Goal: Information Seeking & Learning: Understand process/instructions

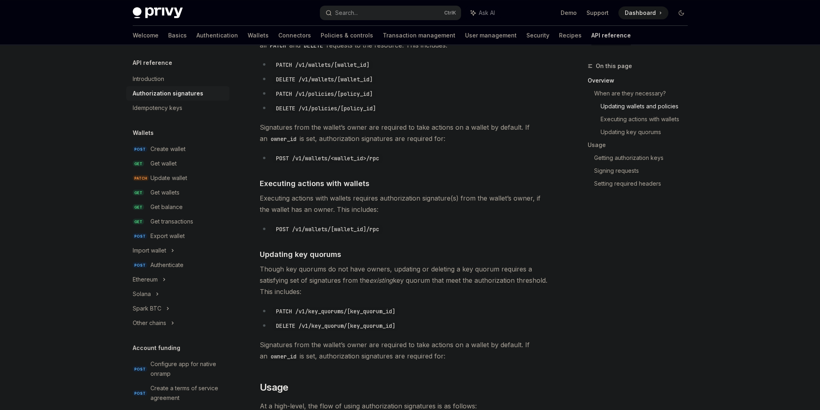
scroll to position [475, 0]
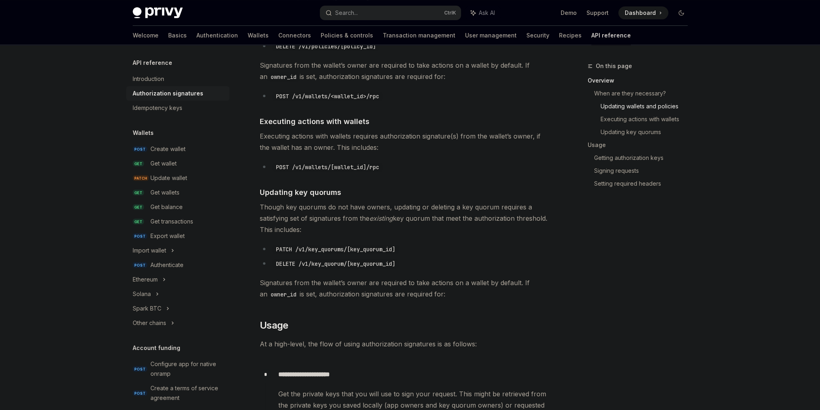
drag, startPoint x: 408, startPoint y: 200, endPoint x: 414, endPoint y: 287, distance: 86.5
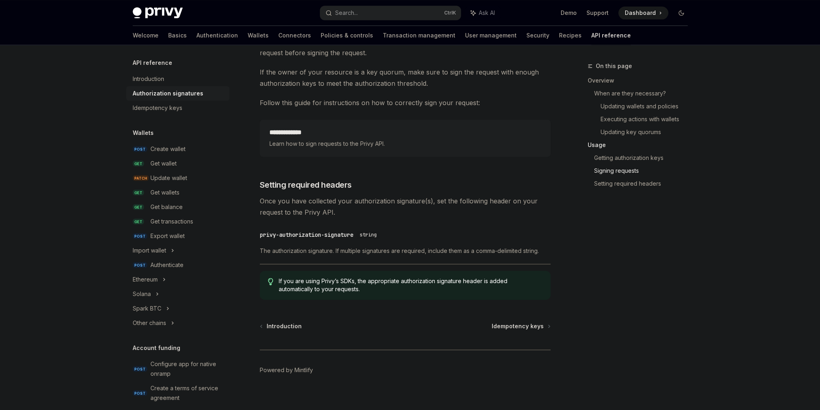
scroll to position [1226, 0]
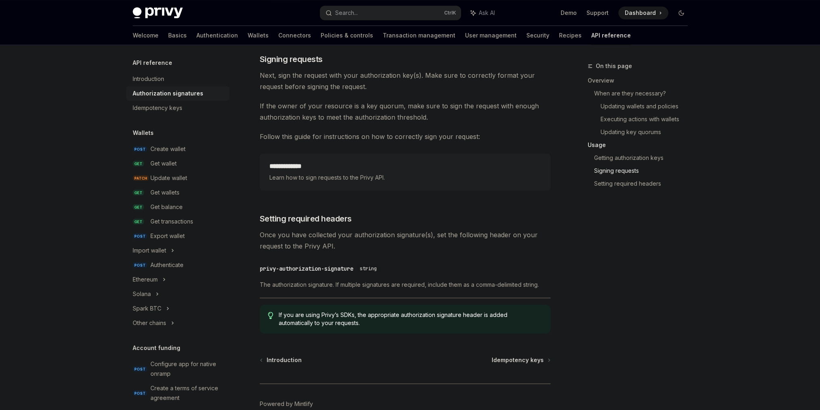
drag, startPoint x: 423, startPoint y: 236, endPoint x: 422, endPoint y: 187, distance: 48.8
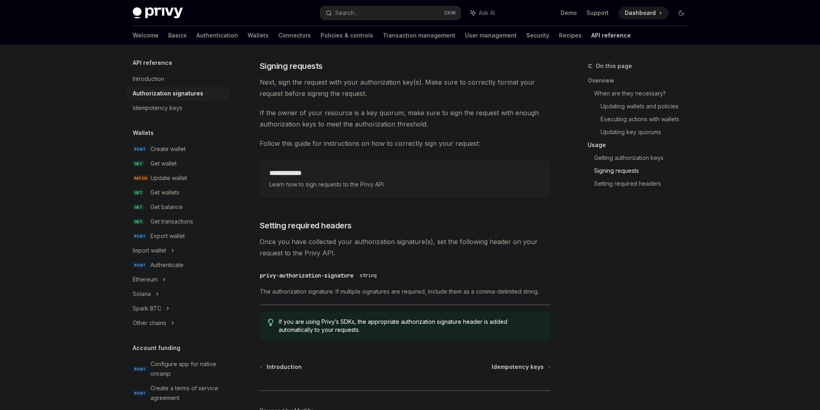
click at [371, 181] on span "Learn how to sign requests to the Privy API." at bounding box center [404, 185] width 271 height 10
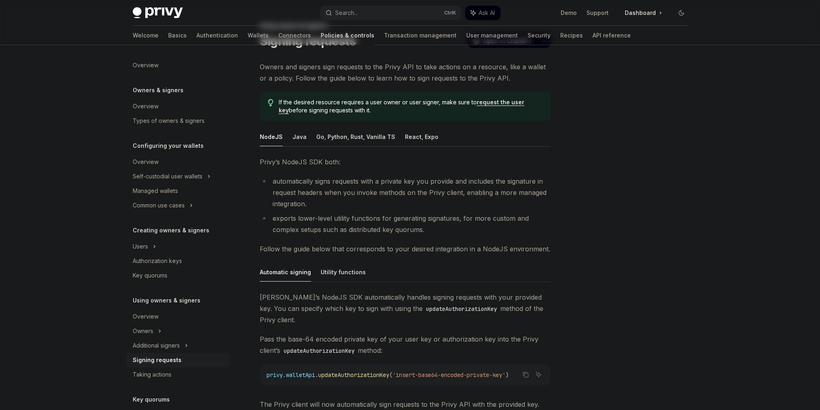
scroll to position [161, 0]
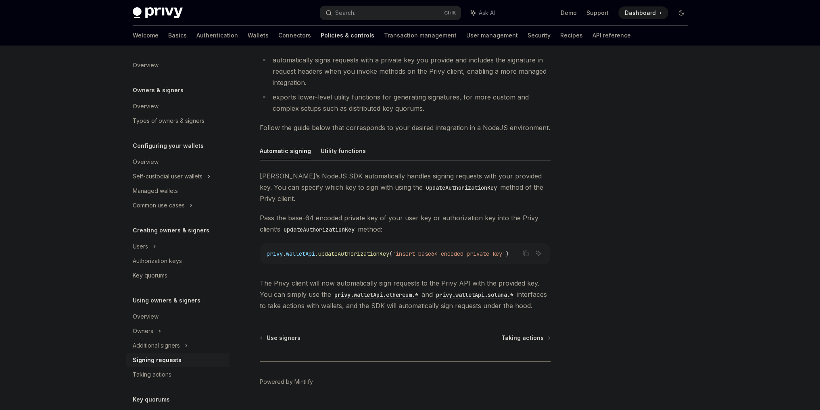
drag, startPoint x: 409, startPoint y: 238, endPoint x: 436, endPoint y: 245, distance: 27.8
click at [458, 243] on div "privy . walletApi . updateAuthorizationKey ( 'insert-base64-encoded-private-key…" at bounding box center [405, 253] width 290 height 21
click at [469, 250] on span "'insert-base64-encoded-private-key'" at bounding box center [448, 253] width 113 height 7
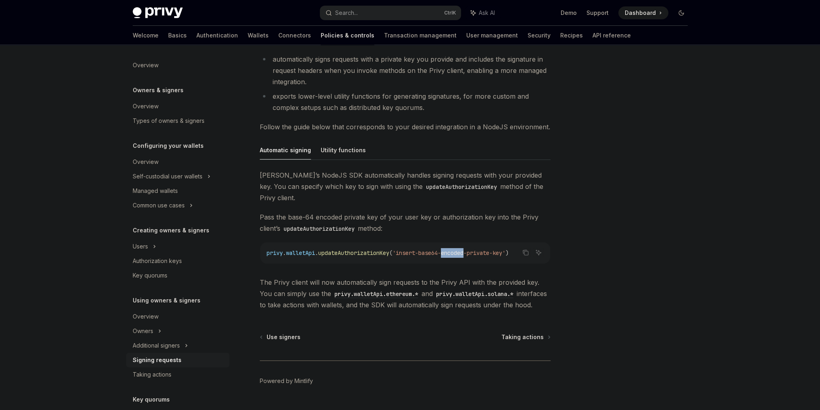
click at [469, 250] on span "'insert-base64-encoded-private-key'" at bounding box center [448, 253] width 113 height 7
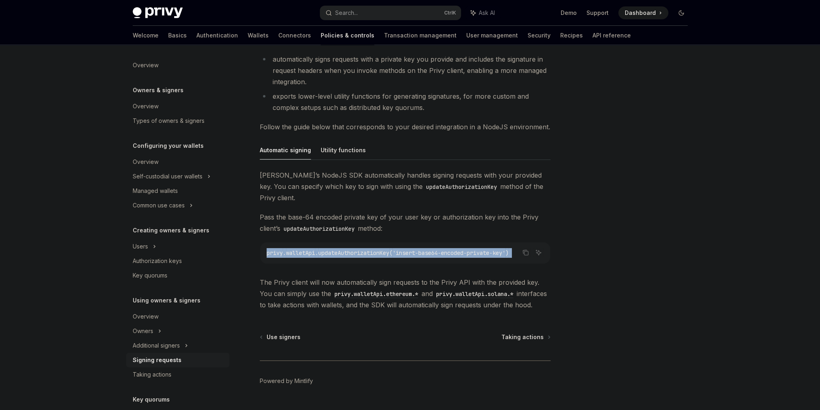
click at [469, 250] on span "'insert-base64-encoded-private-key'" at bounding box center [448, 253] width 113 height 7
click at [495, 250] on span "'insert-base64-encoded-private-key'" at bounding box center [448, 253] width 113 height 7
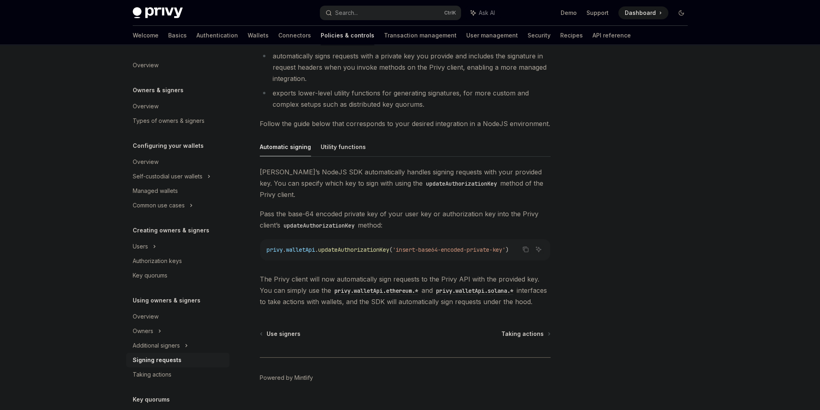
scroll to position [171, 0]
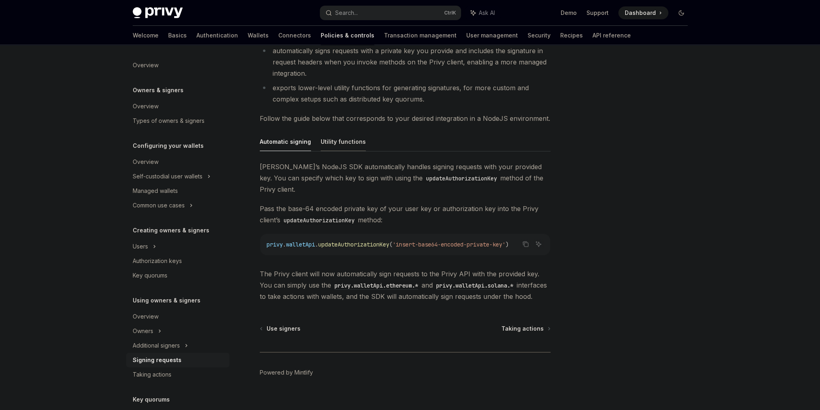
click at [350, 143] on button "Utility functions" at bounding box center [343, 141] width 45 height 19
type textarea "*"
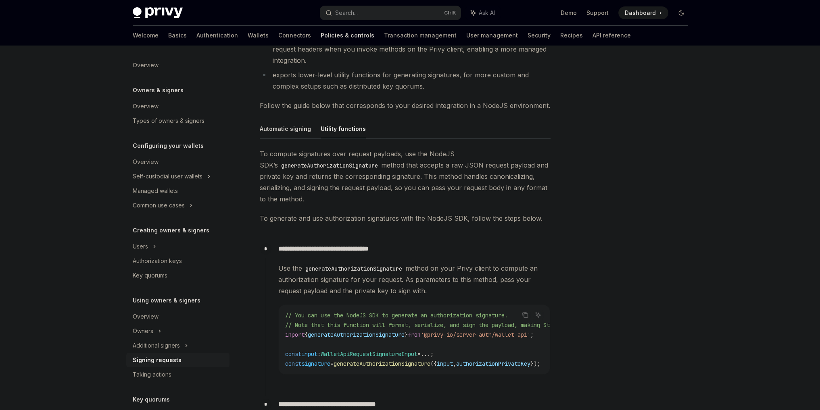
scroll to position [252, 0]
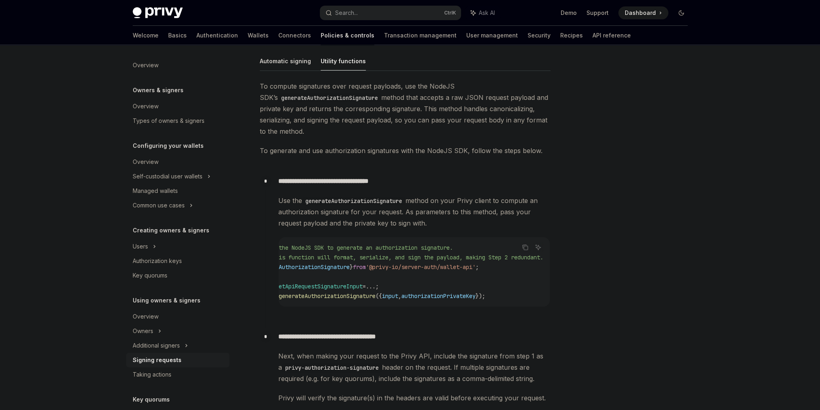
drag, startPoint x: 437, startPoint y: 267, endPoint x: 469, endPoint y: 268, distance: 32.3
drag, startPoint x: 469, startPoint y: 268, endPoint x: 495, endPoint y: 275, distance: 26.6
drag, startPoint x: 495, startPoint y: 275, endPoint x: 450, endPoint y: 271, distance: 45.3
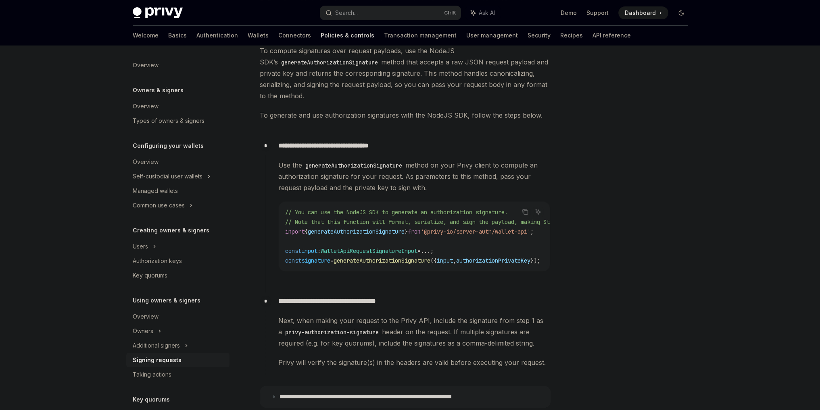
scroll to position [303, 0]
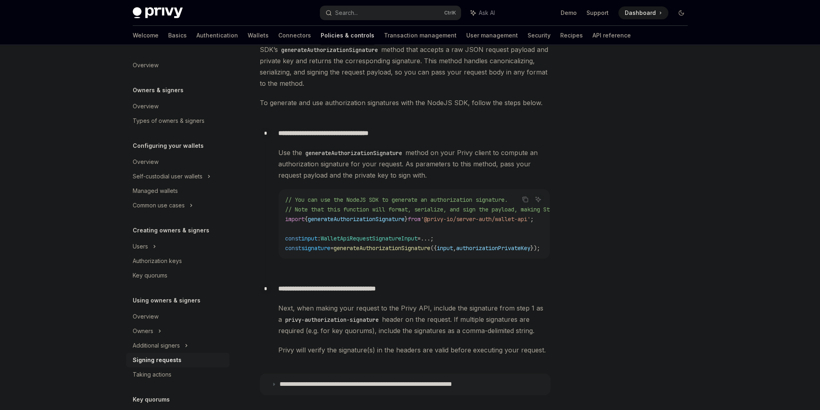
drag, startPoint x: 450, startPoint y: 271, endPoint x: 455, endPoint y: 306, distance: 35.8
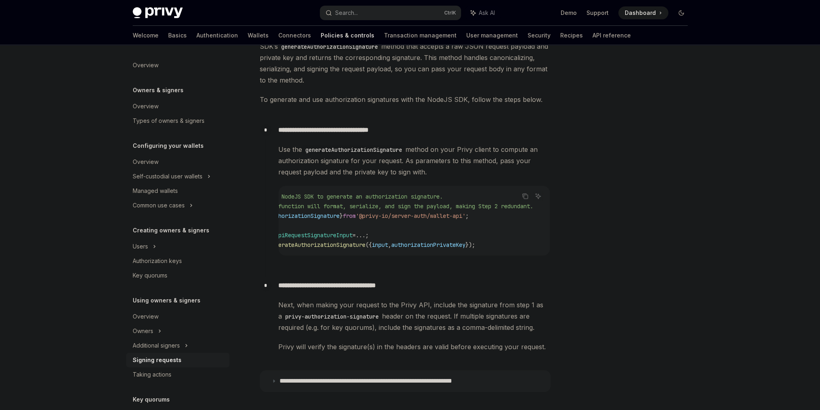
drag, startPoint x: 445, startPoint y: 236, endPoint x: 483, endPoint y: 237, distance: 38.3
drag, startPoint x: 467, startPoint y: 236, endPoint x: 494, endPoint y: 240, distance: 27.7
drag, startPoint x: 481, startPoint y: 236, endPoint x: 496, endPoint y: 240, distance: 14.8
drag, startPoint x: 496, startPoint y: 240, endPoint x: 352, endPoint y: 242, distance: 143.6
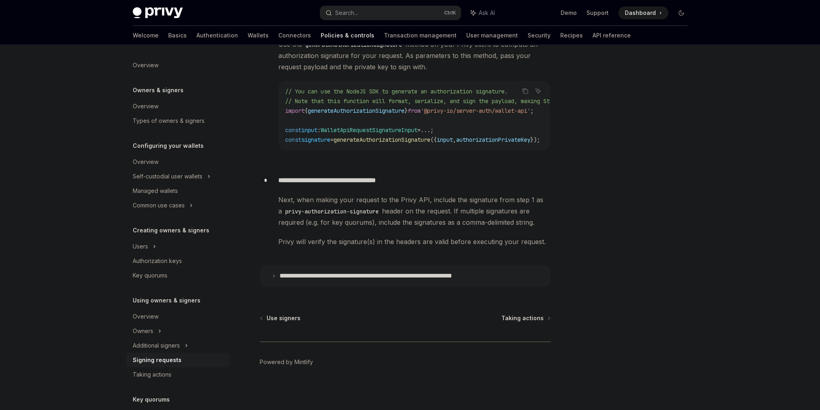
scroll to position [412, 0]
